Goal: Information Seeking & Learning: Learn about a topic

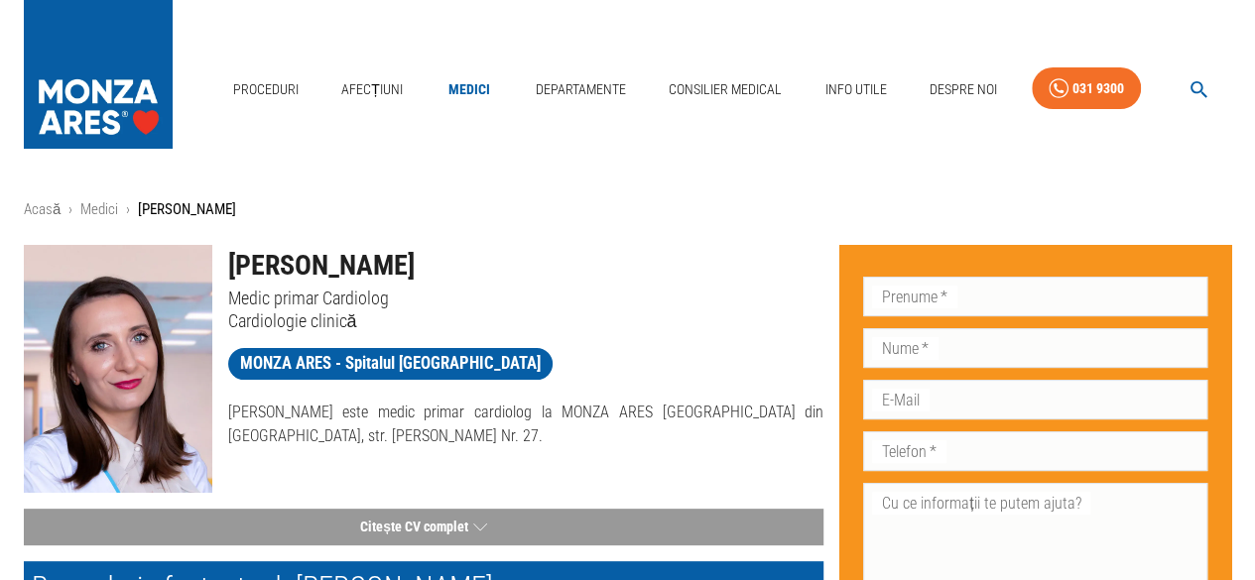
click at [810, 307] on p "Medic primar Cardiolog" at bounding box center [526, 298] width 596 height 23
click at [92, 76] on img at bounding box center [98, 69] width 149 height 139
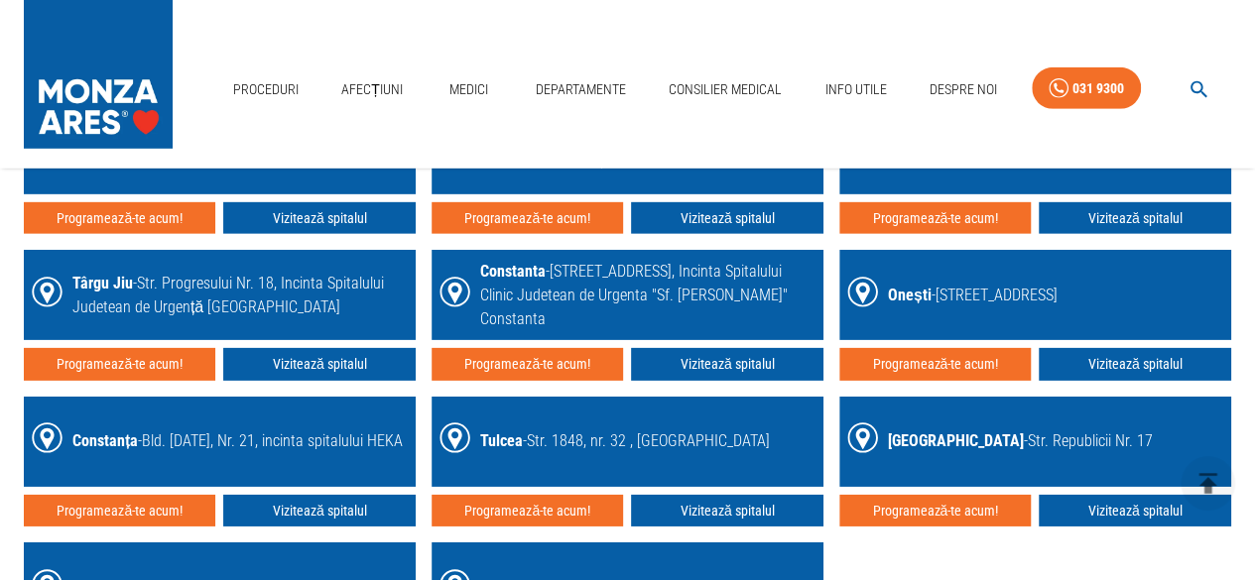
scroll to position [2936, 0]
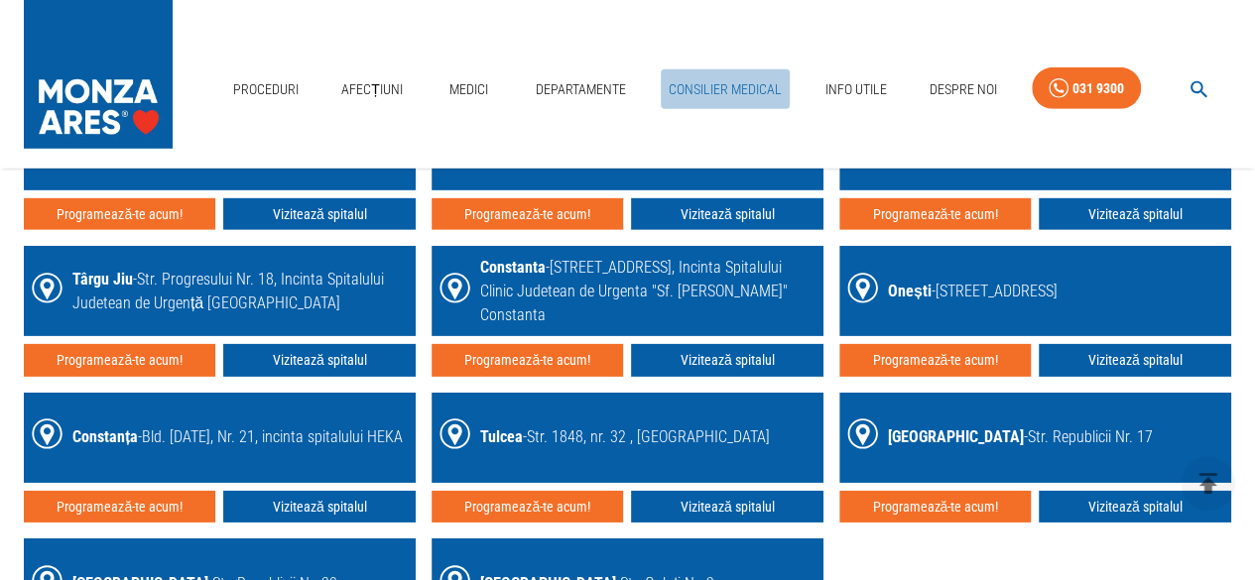
click at [736, 89] on link "Consilier Medical" at bounding box center [725, 89] width 129 height 41
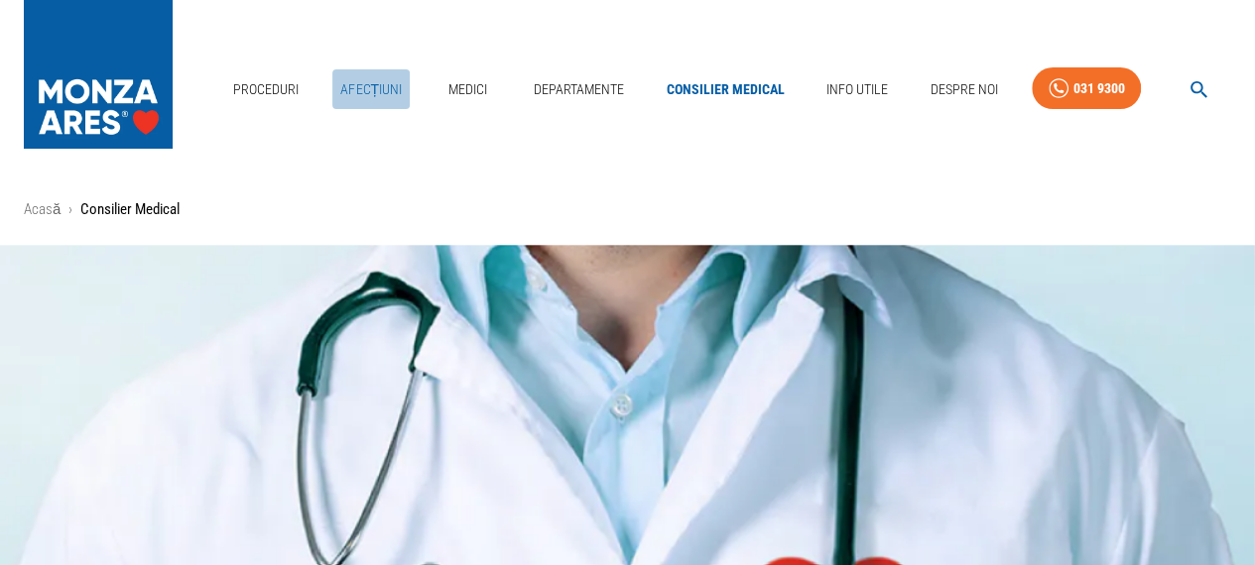
click at [385, 86] on link "Afecțiuni" at bounding box center [370, 89] width 77 height 41
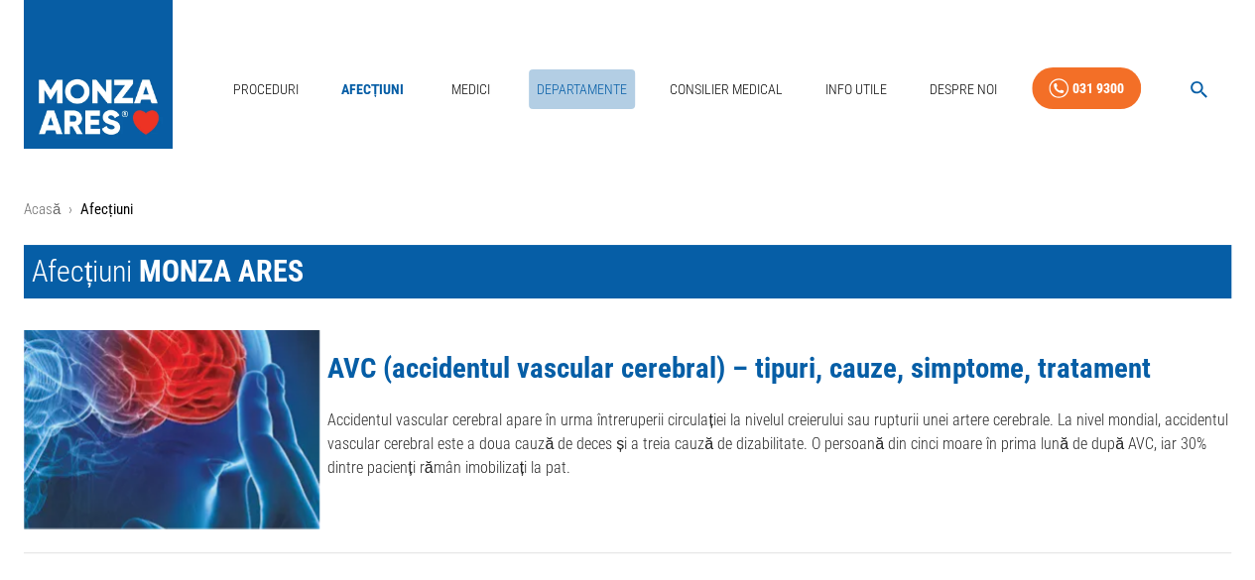
click at [597, 92] on link "Departamente" at bounding box center [582, 89] width 106 height 41
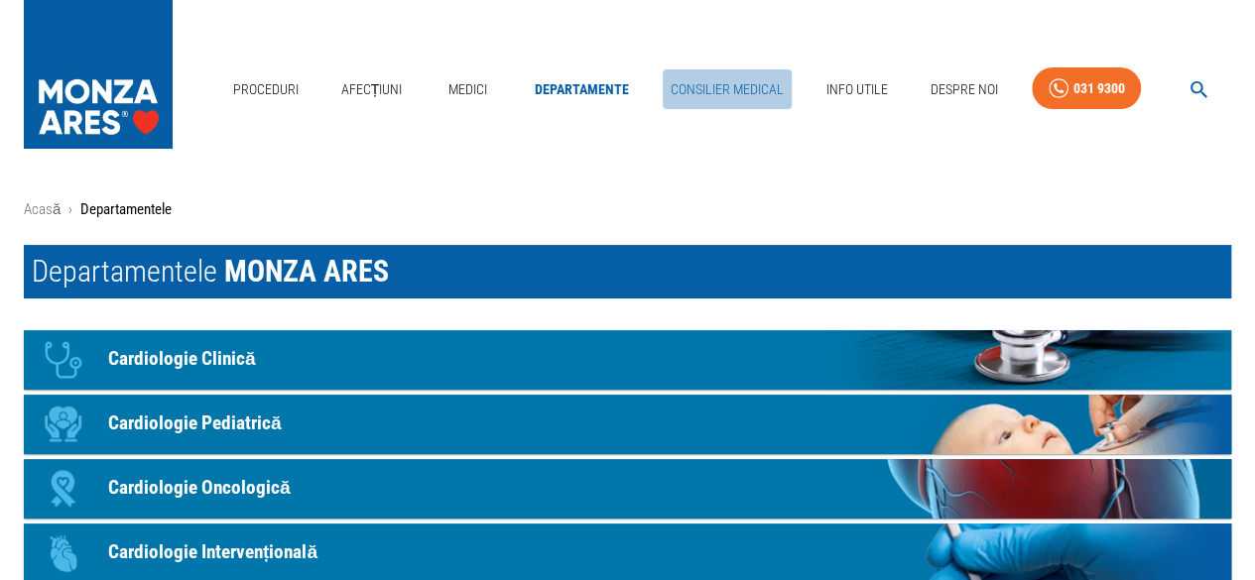
click at [716, 76] on link "Consilier Medical" at bounding box center [727, 89] width 129 height 41
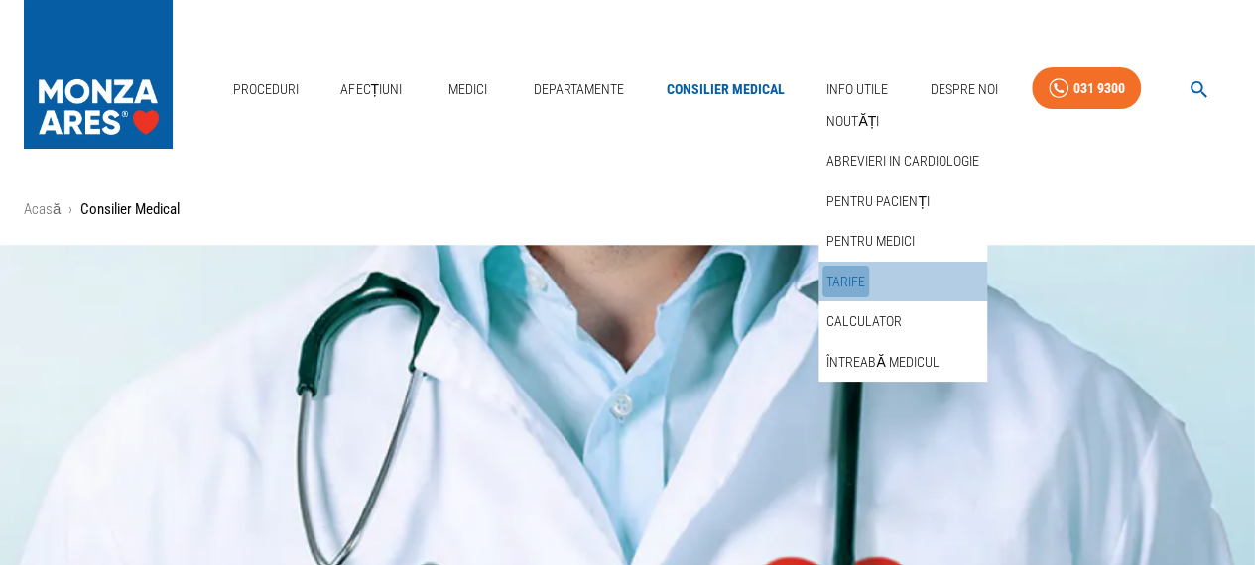
click at [843, 283] on link "Tarife" at bounding box center [845, 282] width 47 height 33
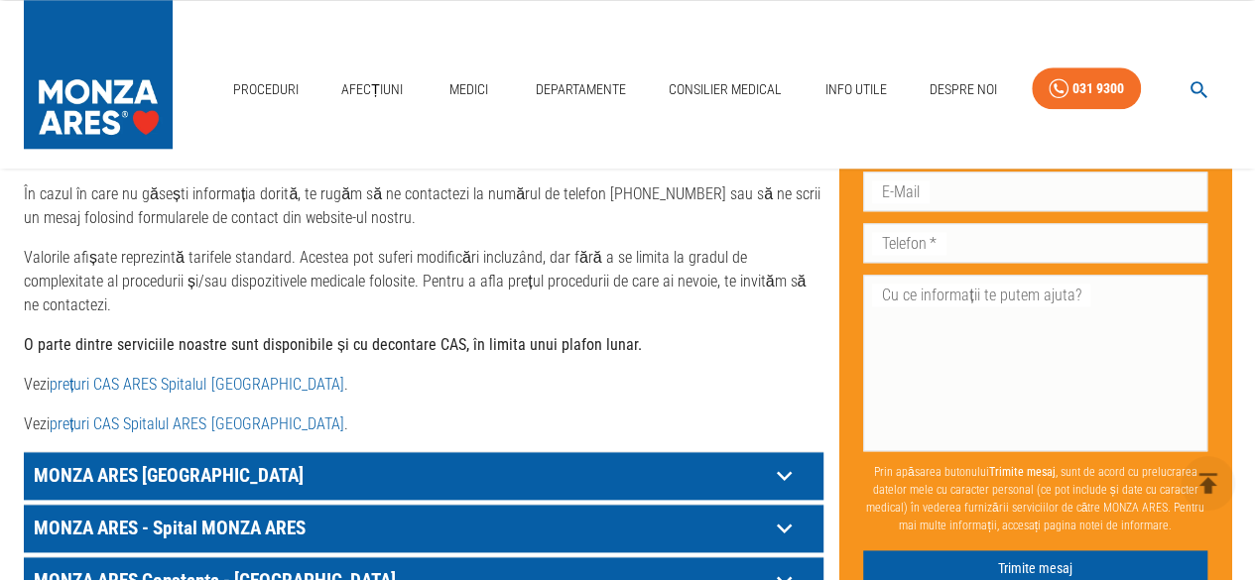
scroll to position [992, 0]
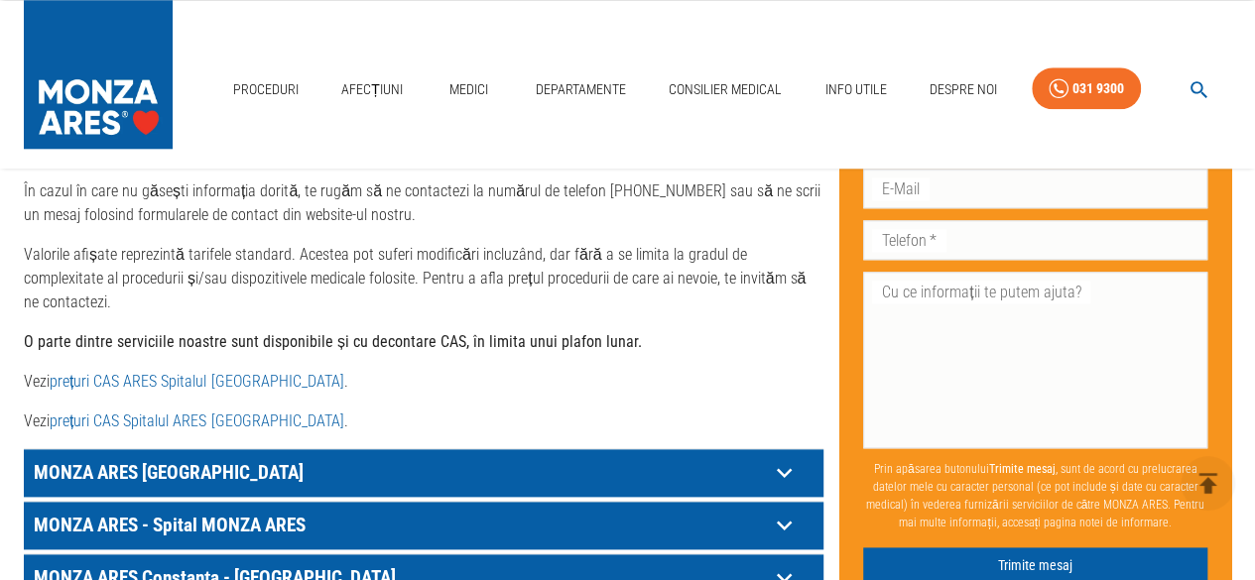
click at [153, 372] on link "prețuri CAS ARES Spitalul [GEOGRAPHIC_DATA]" at bounding box center [197, 381] width 294 height 19
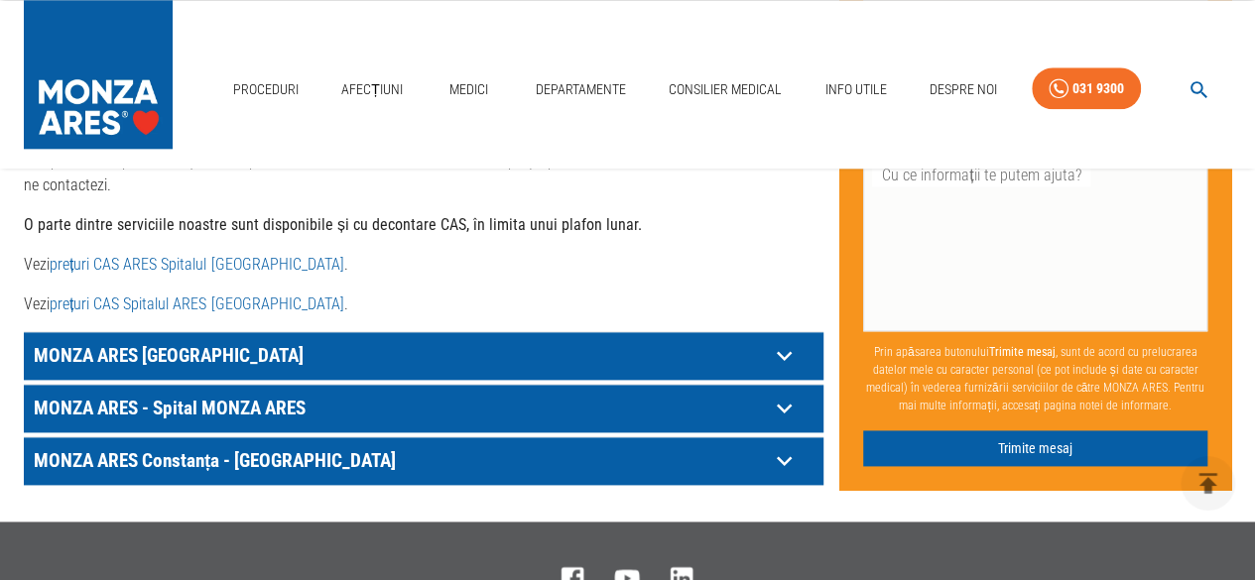
scroll to position [1111, 0]
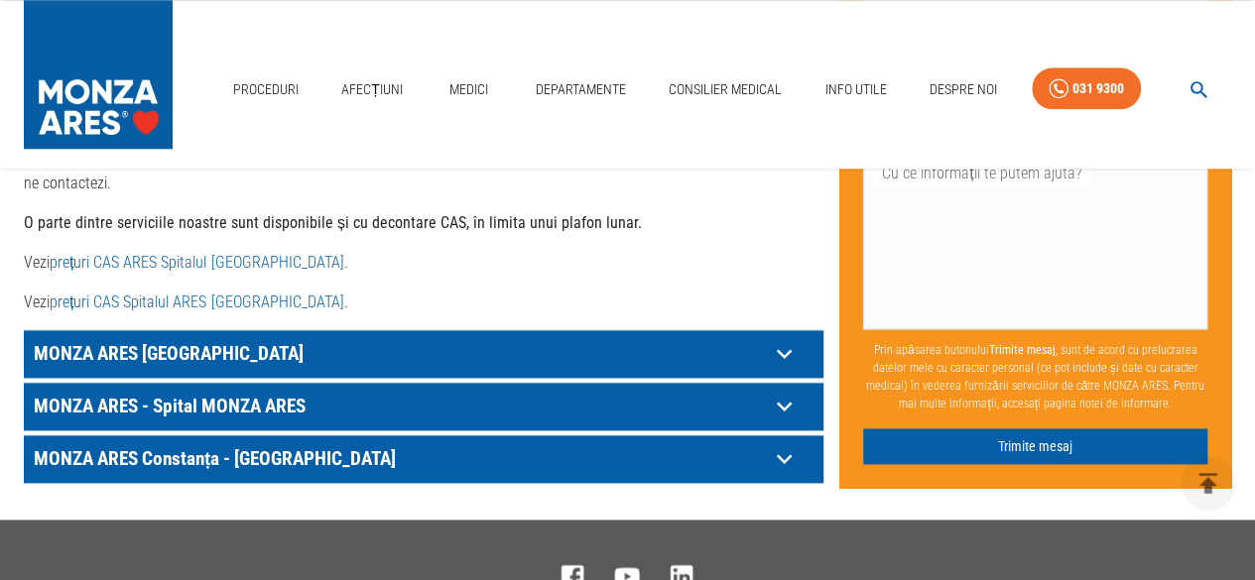
click at [779, 338] on icon at bounding box center [784, 353] width 31 height 31
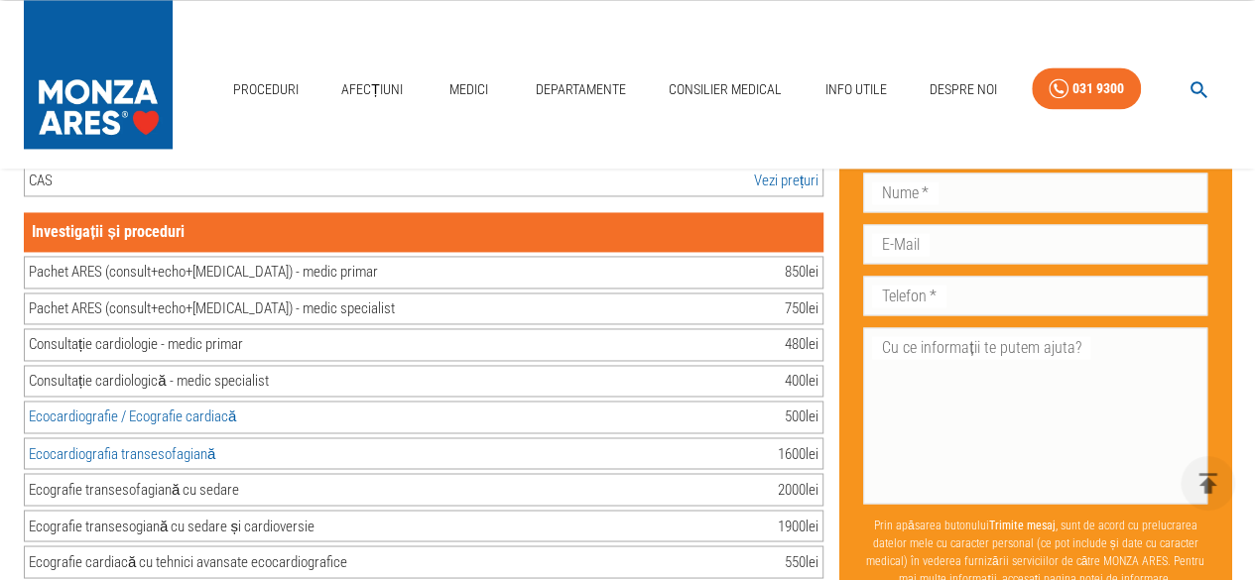
scroll to position [1429, 0]
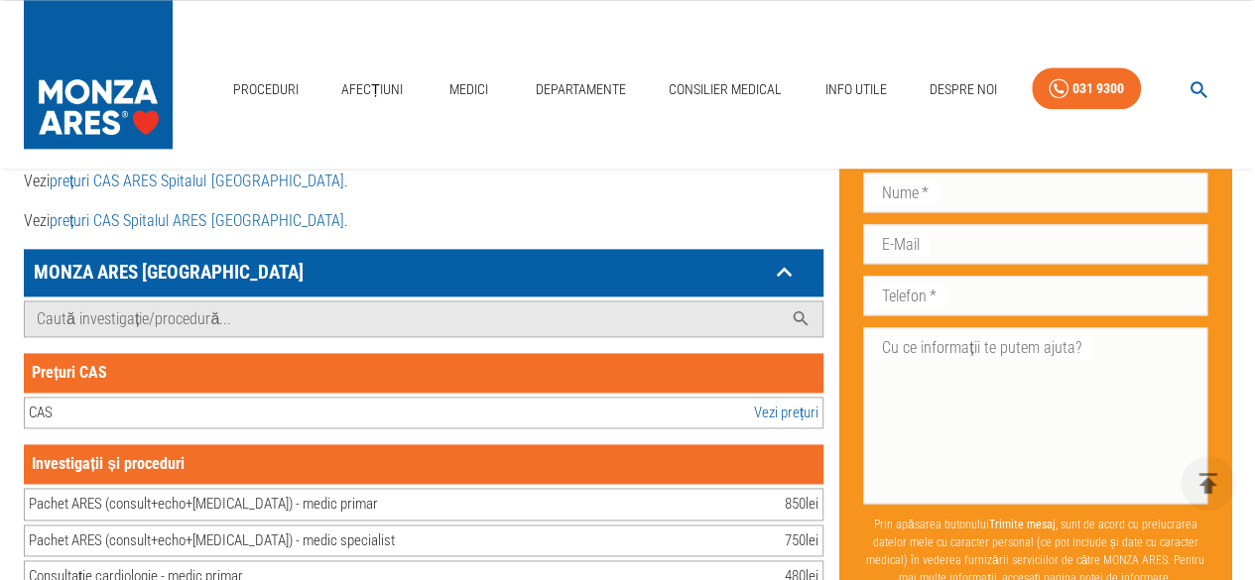
scroll to position [1190, 0]
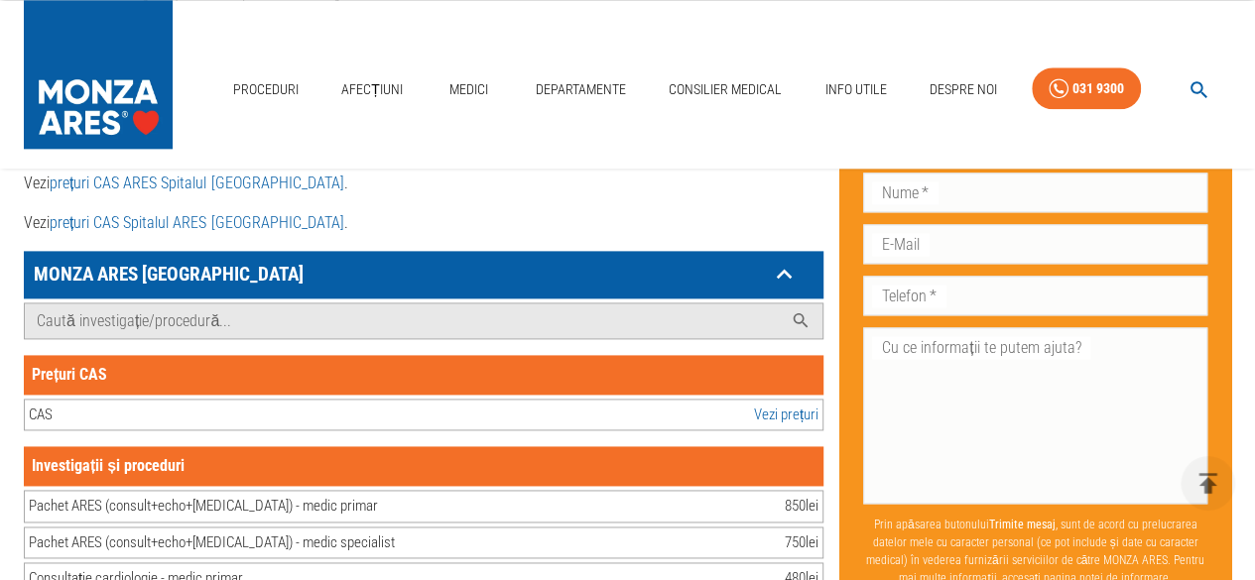
click at [771, 404] on link "Vezi prețuri" at bounding box center [786, 415] width 64 height 23
click at [726, 92] on link "Consilier Medical" at bounding box center [725, 89] width 129 height 41
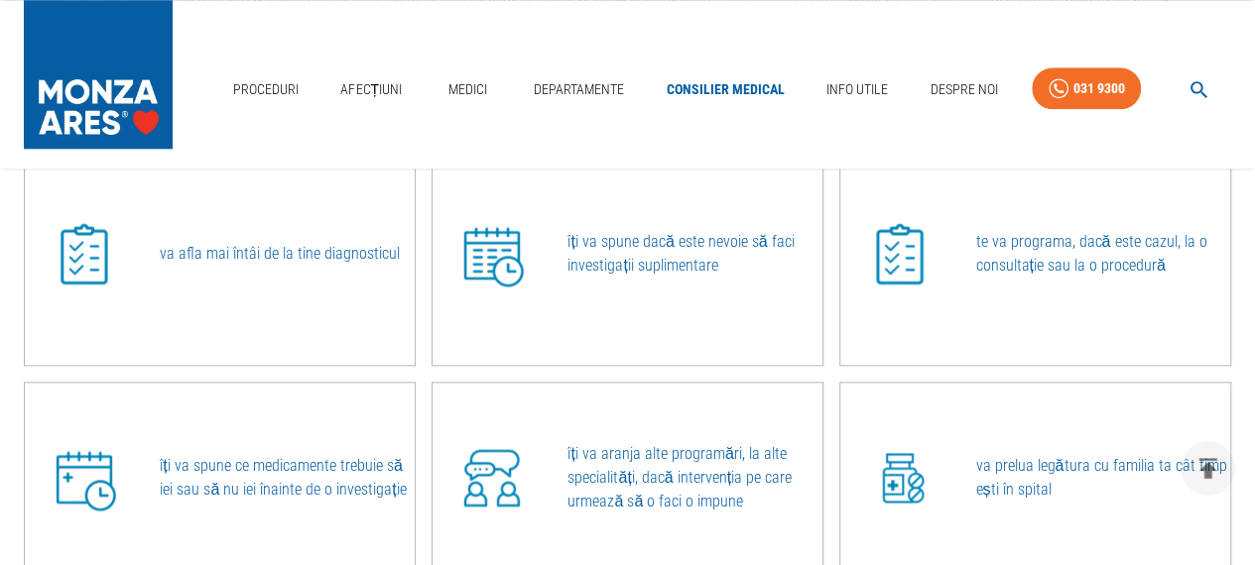
scroll to position [968, 0]
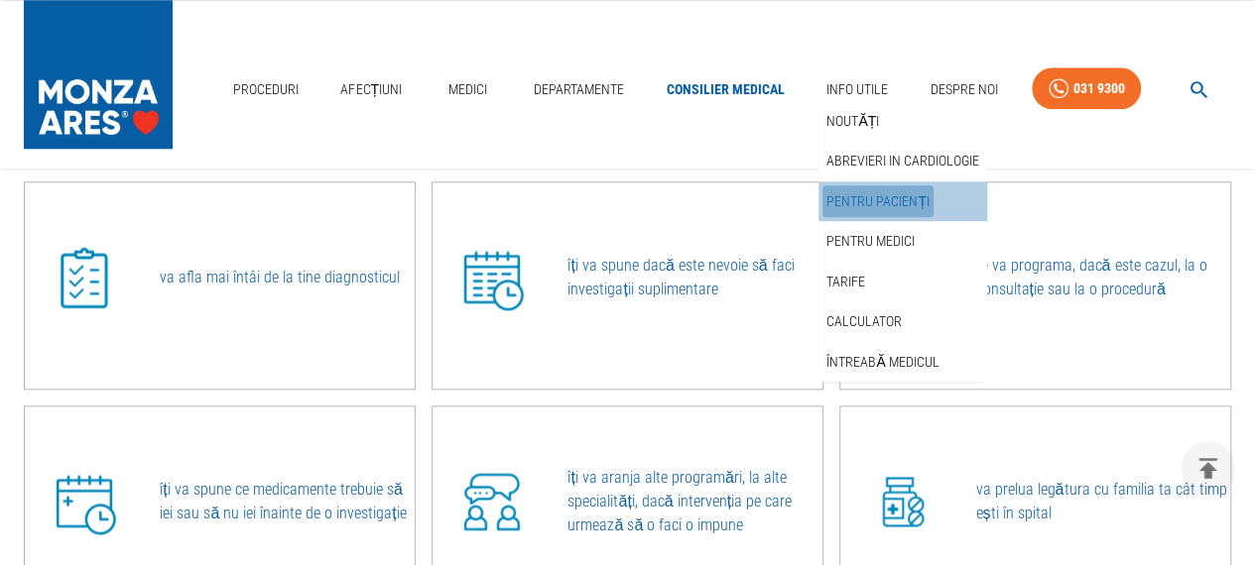
click at [885, 199] on link "Pentru pacienți" at bounding box center [877, 202] width 111 height 33
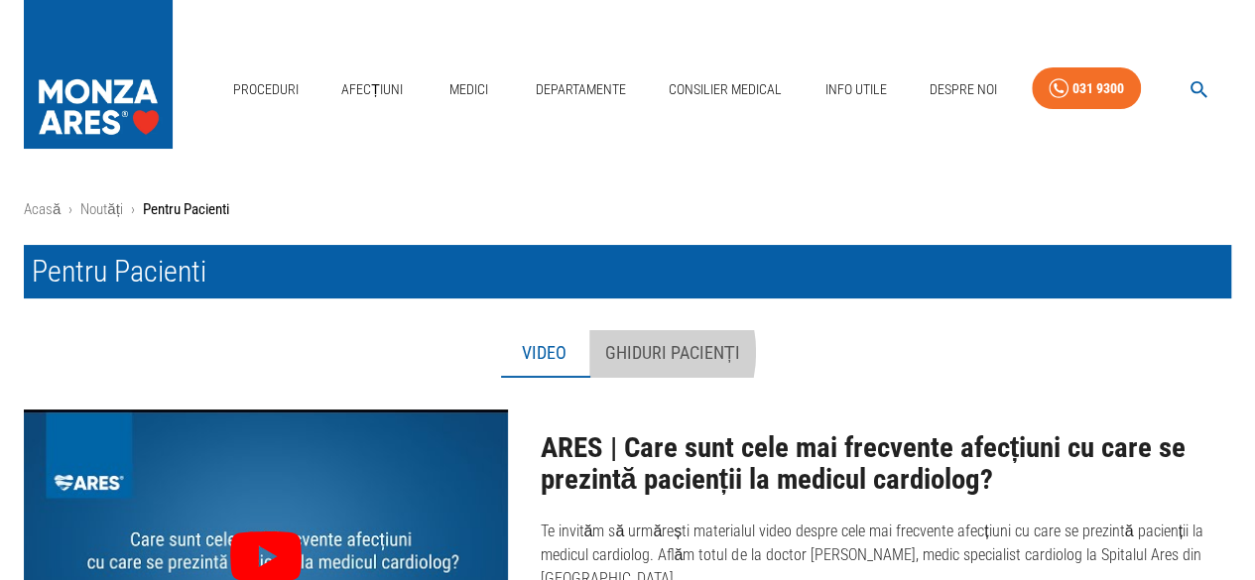
click at [625, 352] on button "Ghiduri pacienți" at bounding box center [672, 354] width 167 height 48
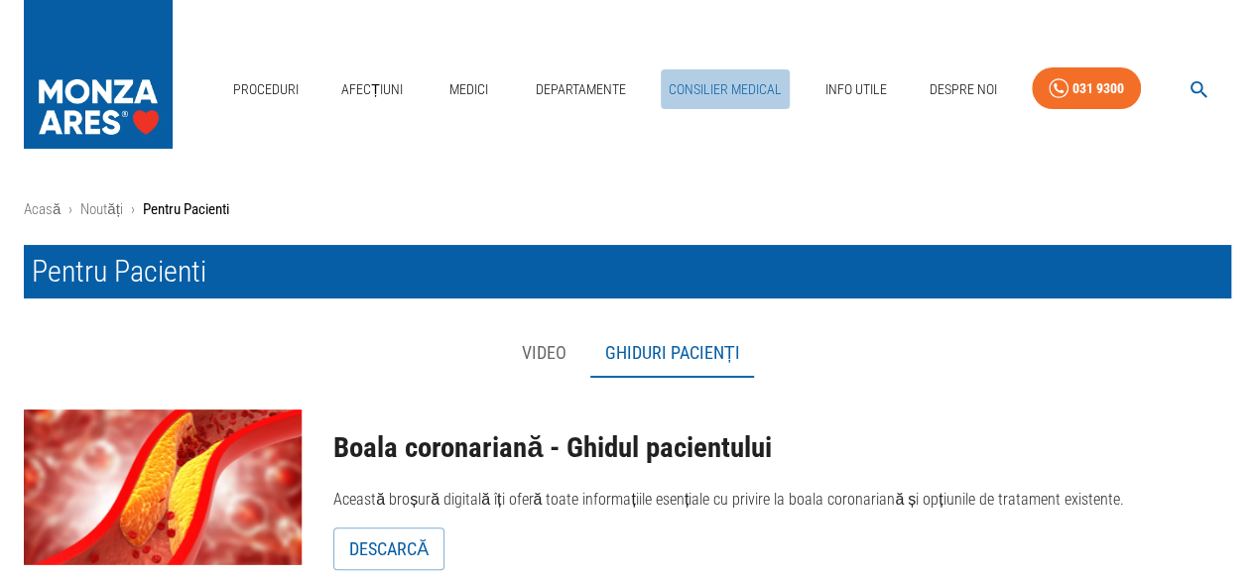
click at [737, 90] on link "Consilier Medical" at bounding box center [725, 89] width 129 height 41
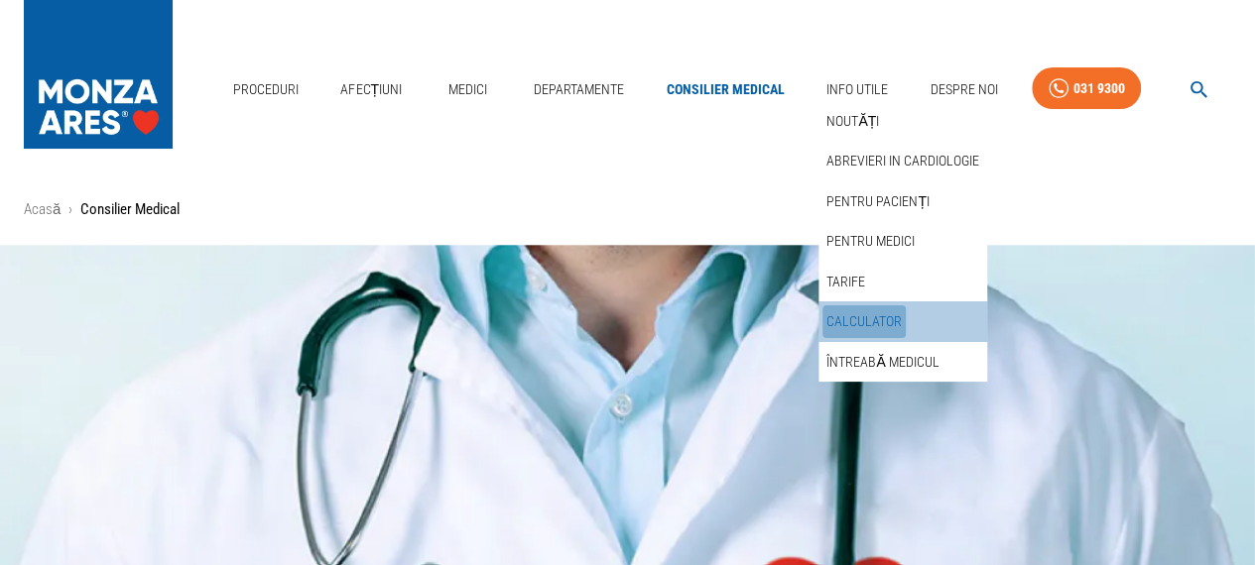
click at [858, 314] on link "Calculator" at bounding box center [863, 322] width 83 height 33
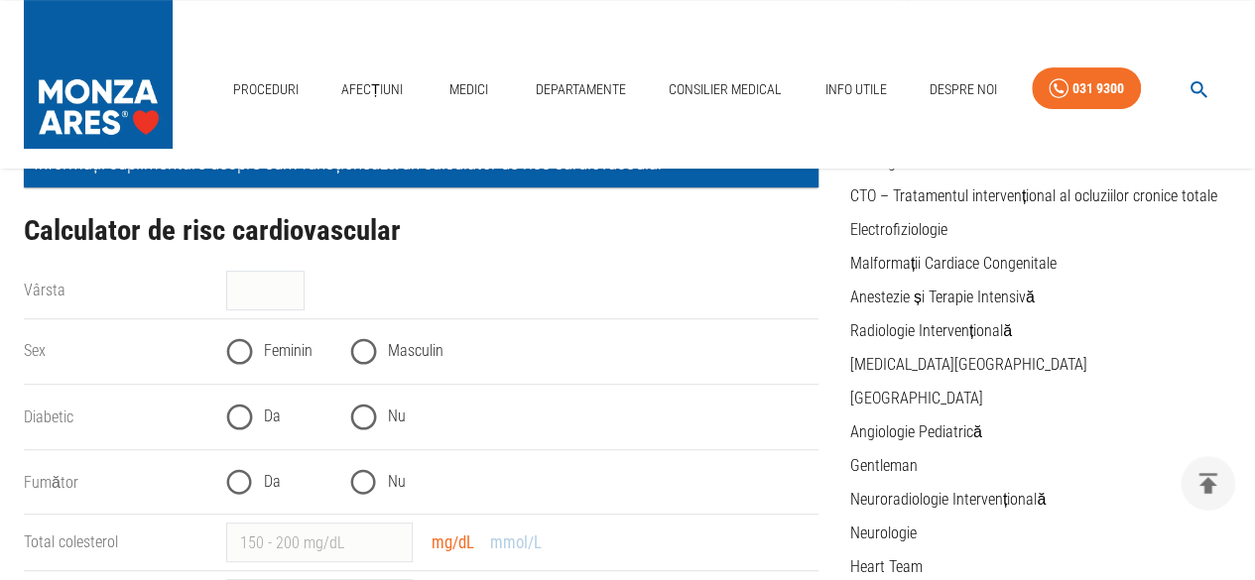
scroll to position [278, 0]
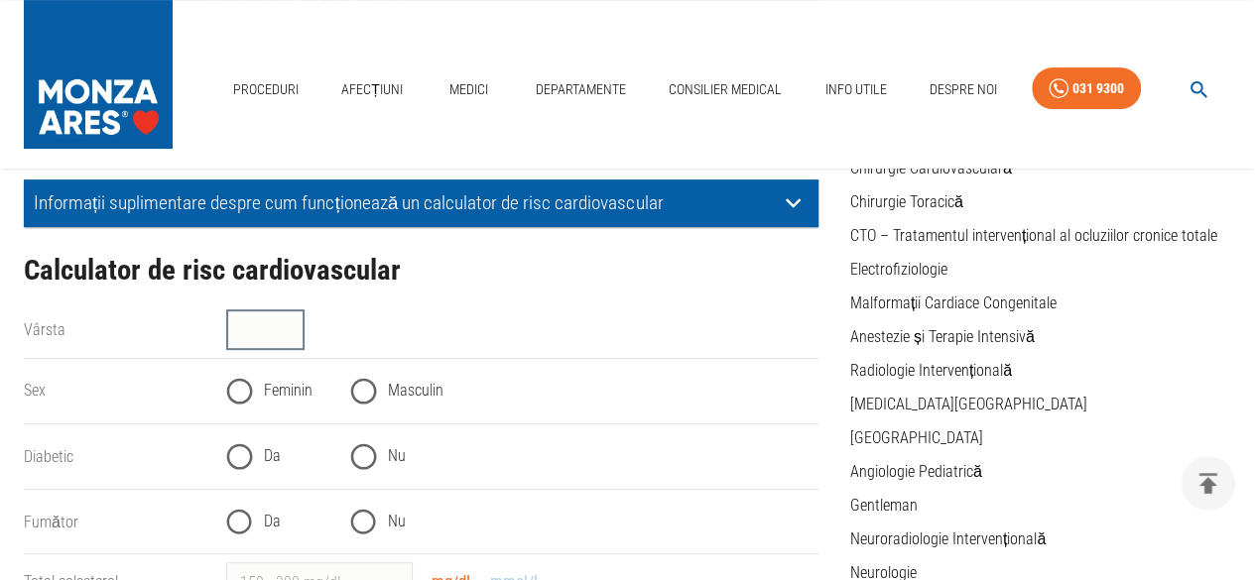
click at [258, 326] on input "Vârsta" at bounding box center [265, 331] width 78 height 40
type input "40"
click at [366, 389] on input "Masculin" at bounding box center [363, 391] width 49 height 49
radio input "true"
click at [362, 449] on input "Nu" at bounding box center [363, 457] width 49 height 49
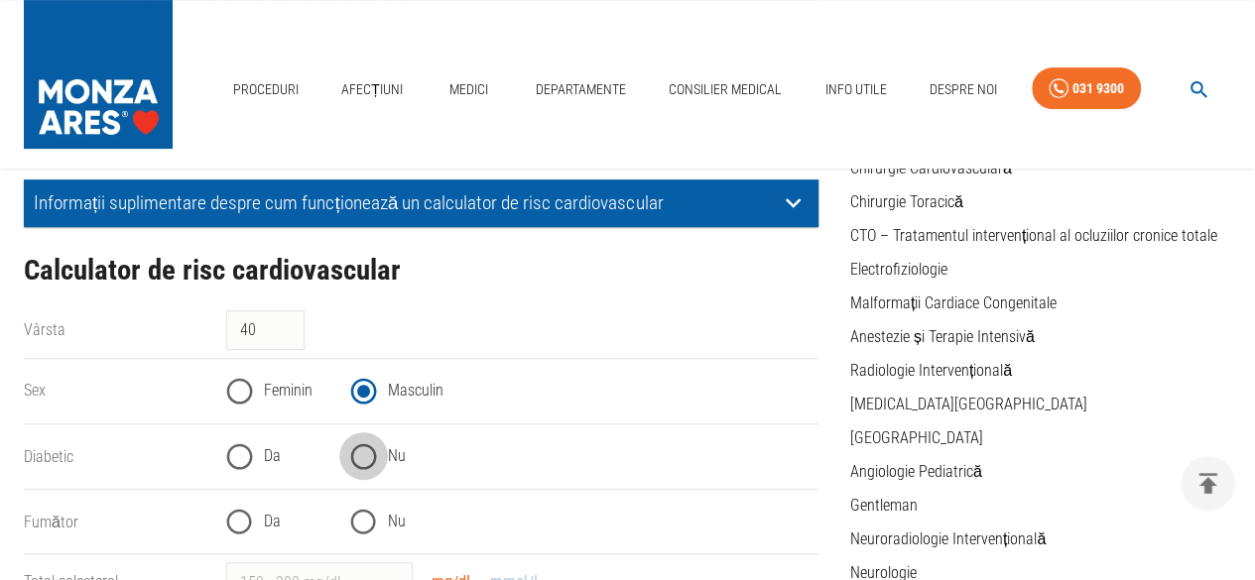
radio input "true"
click at [363, 516] on input "Nu" at bounding box center [363, 522] width 49 height 49
radio input "true"
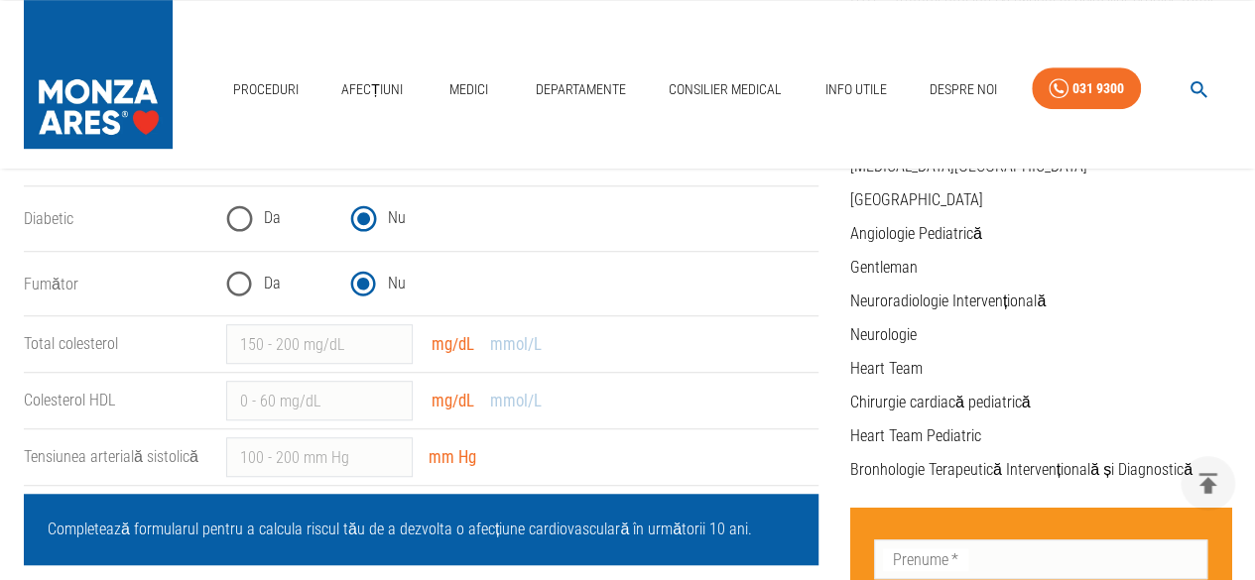
scroll to position [556, 0]
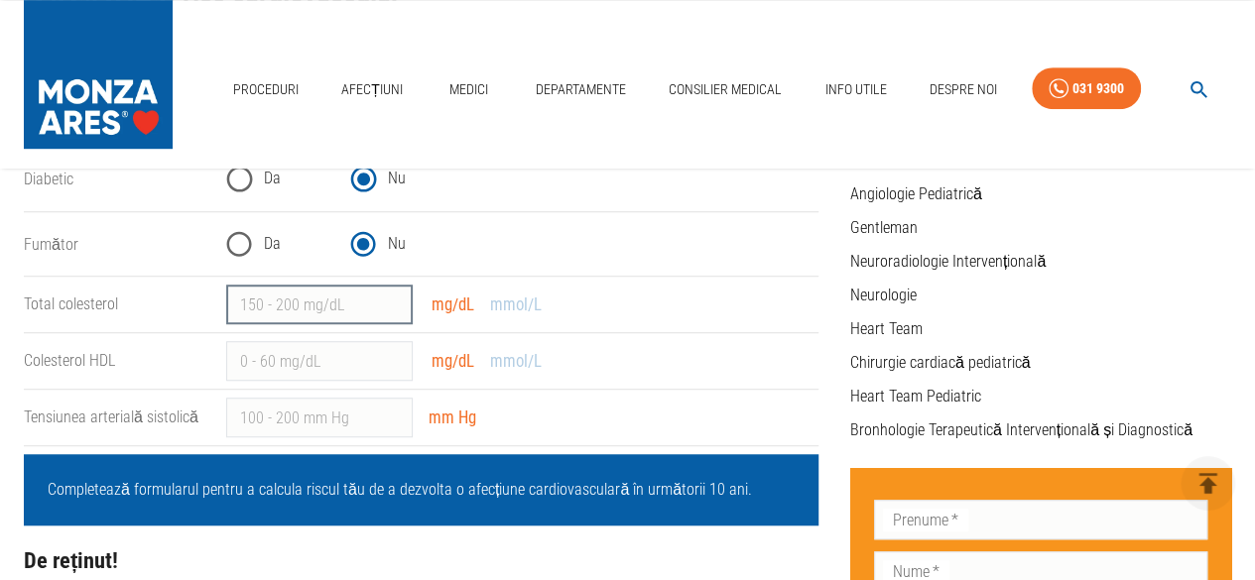
click at [300, 309] on input "Total colesterol" at bounding box center [319, 305] width 187 height 40
type input "108"
click at [288, 362] on input "Colesterol HDL" at bounding box center [319, 361] width 187 height 40
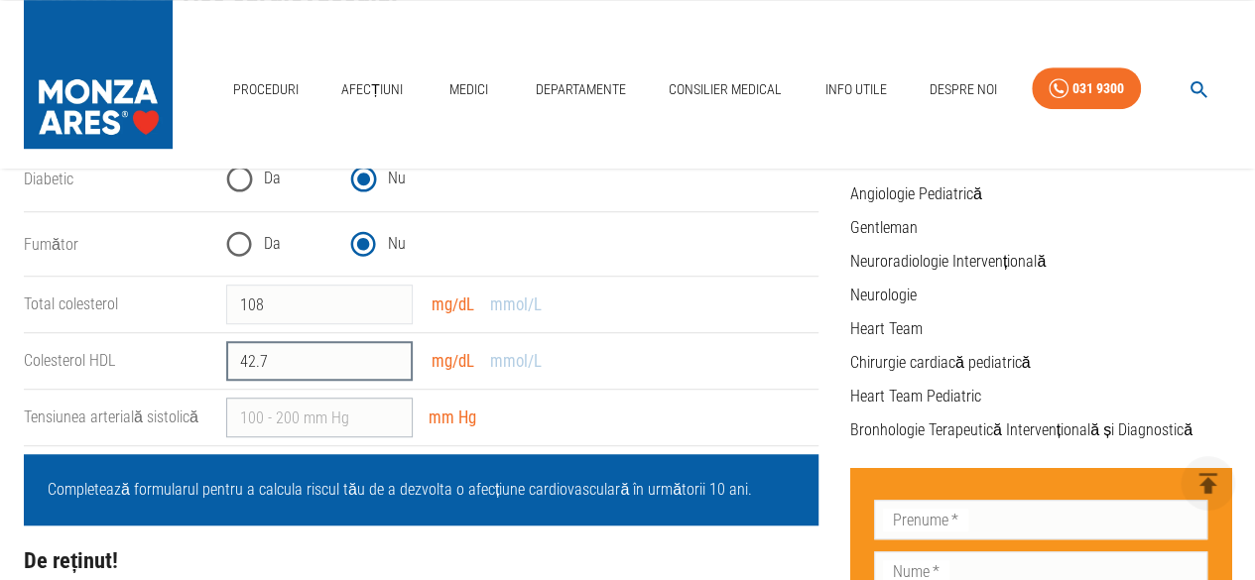
type input "42.7"
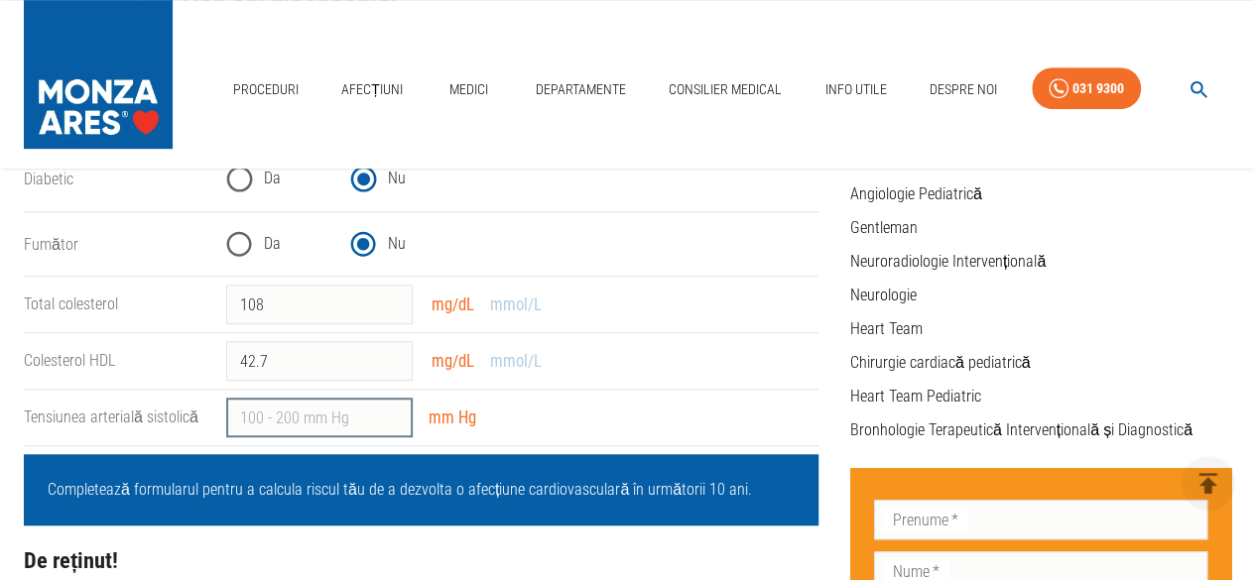
click at [281, 413] on input "Tensiunea arterială sistolică" at bounding box center [319, 418] width 187 height 40
type input "1"
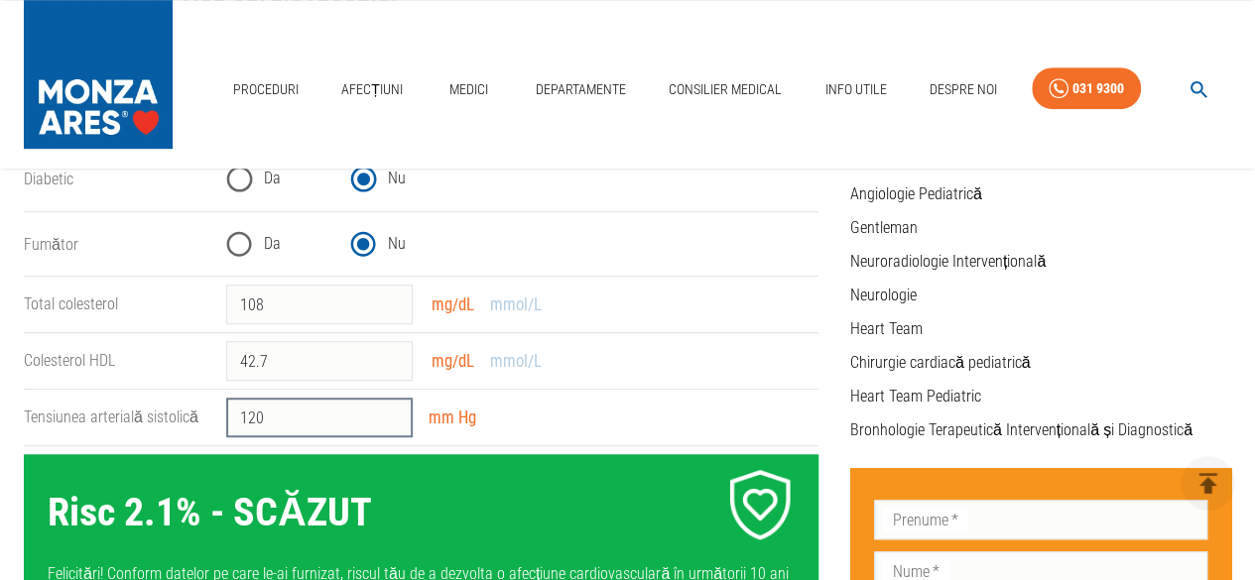
type input "120"
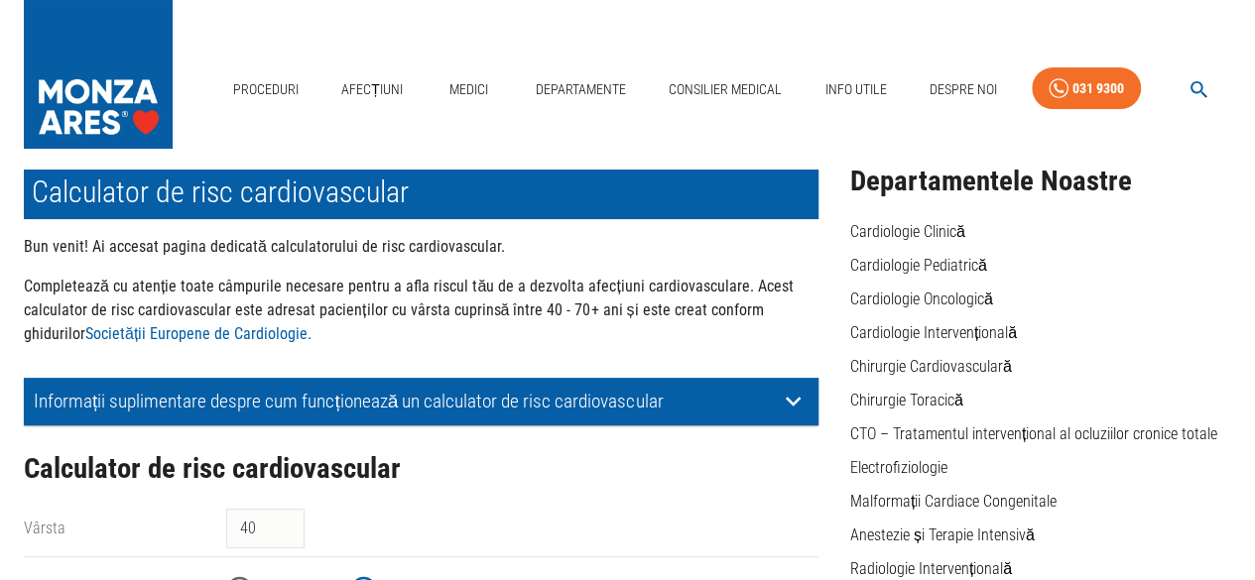
scroll to position [0, 0]
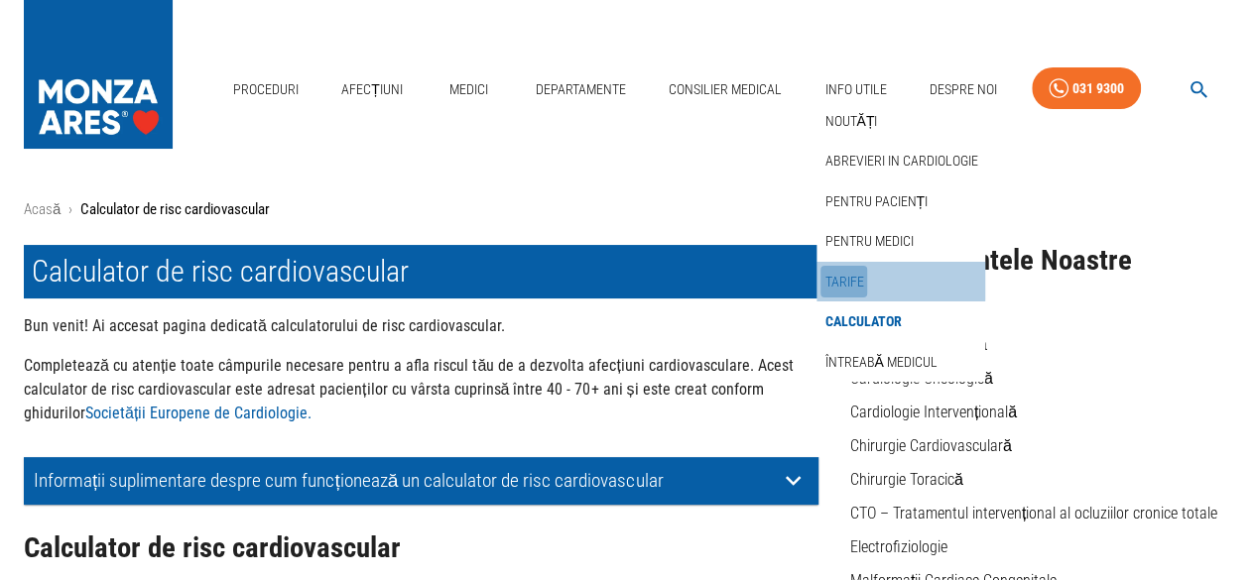
click at [839, 273] on link "Tarife" at bounding box center [843, 282] width 47 height 33
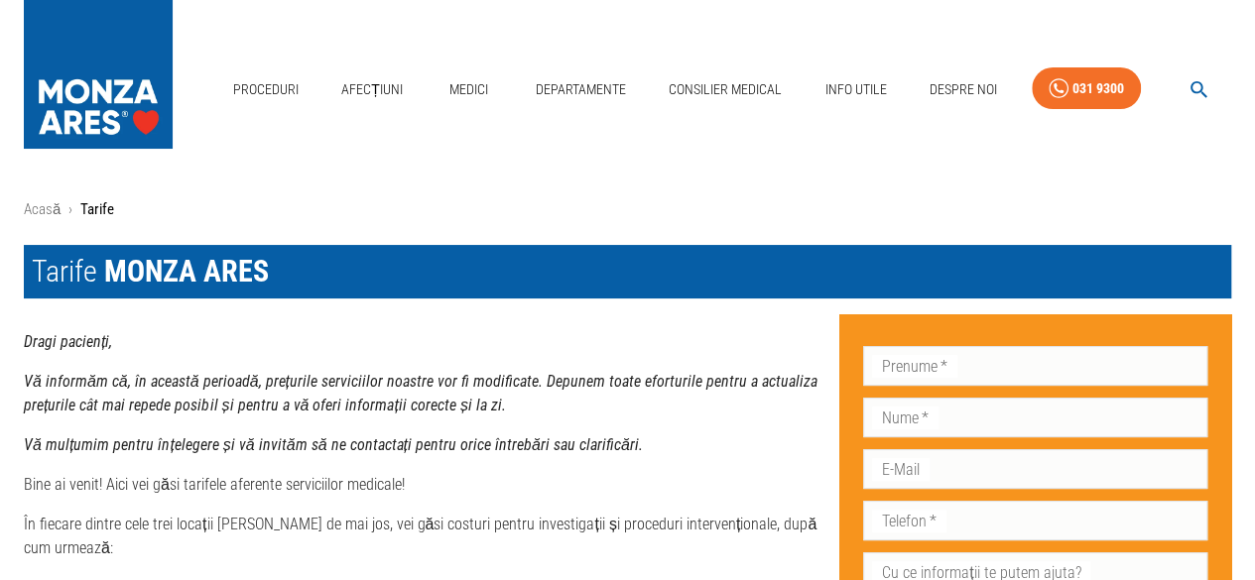
click at [815, 332] on p "Dragi pacienți," at bounding box center [424, 342] width 800 height 24
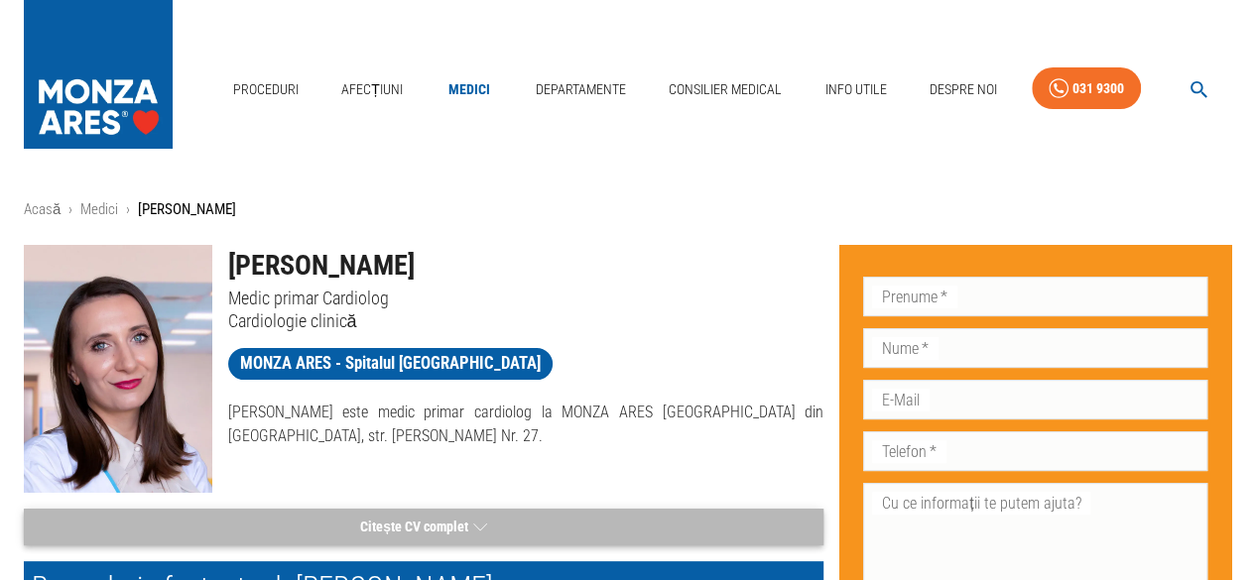
click at [571, 528] on button "Citește CV complet" at bounding box center [424, 527] width 800 height 37
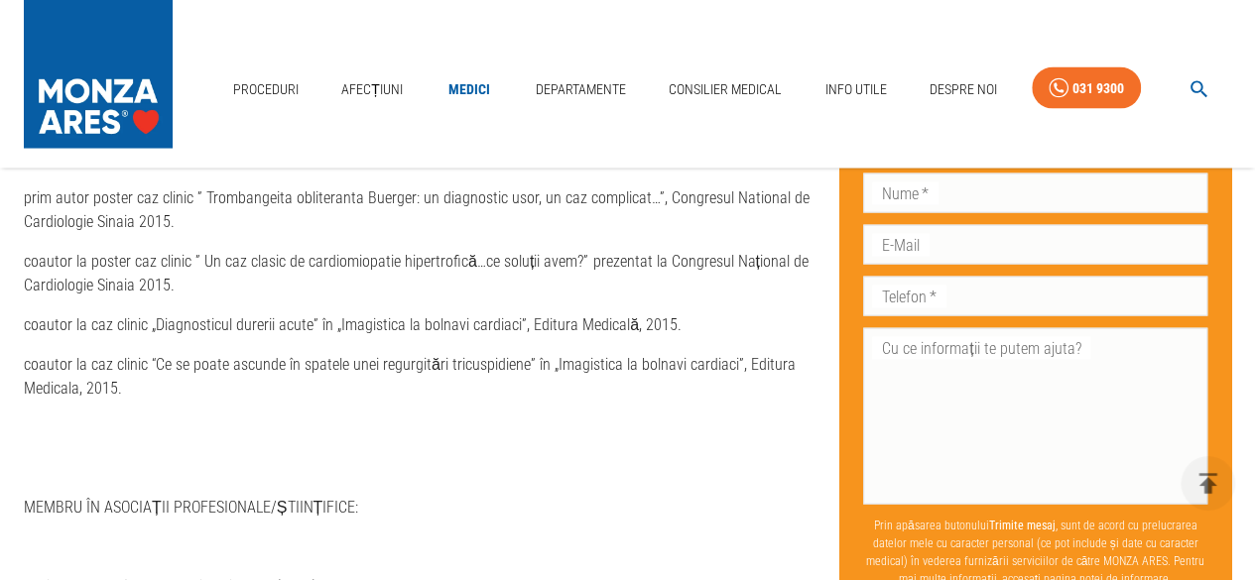
scroll to position [1825, 0]
